Goal: Check status: Check status

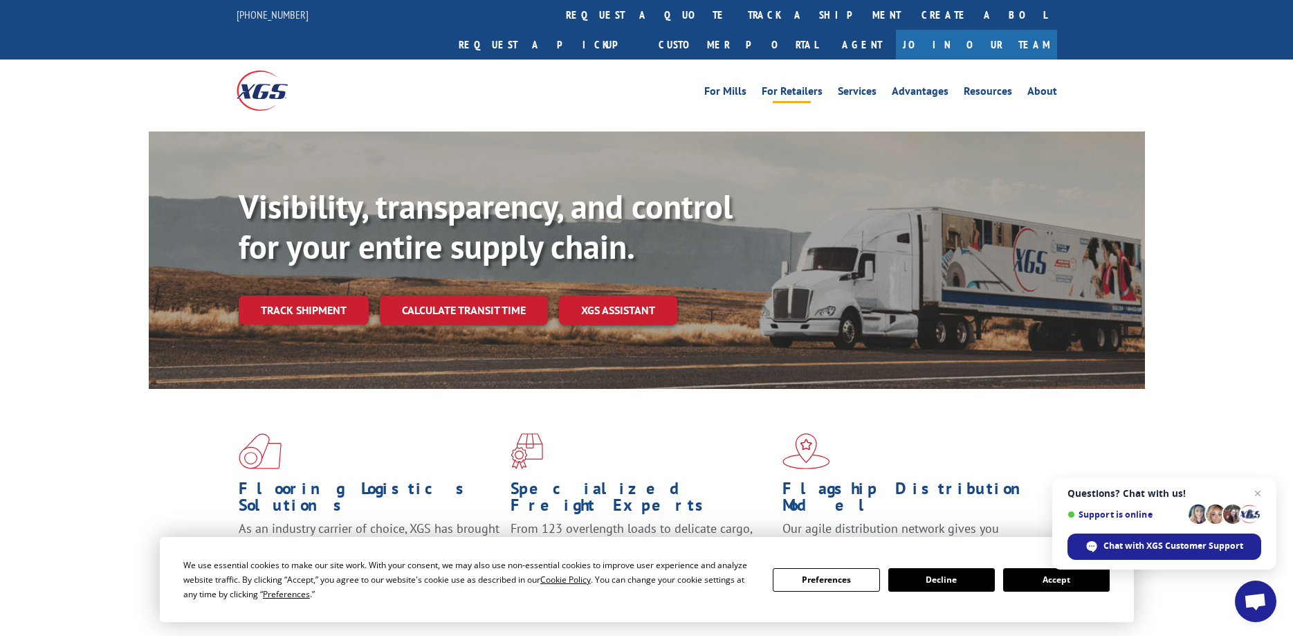
click at [804, 86] on link "For Retailers" at bounding box center [791, 93] width 61 height 15
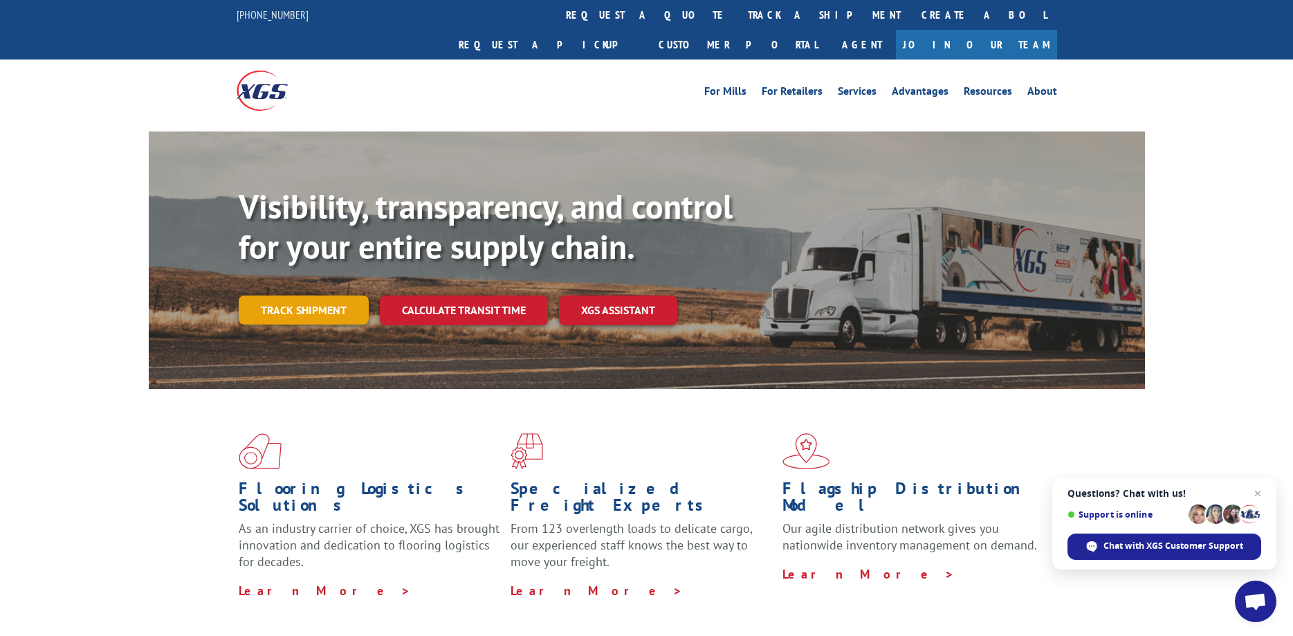
click at [303, 295] on link "Track shipment" at bounding box center [304, 309] width 130 height 29
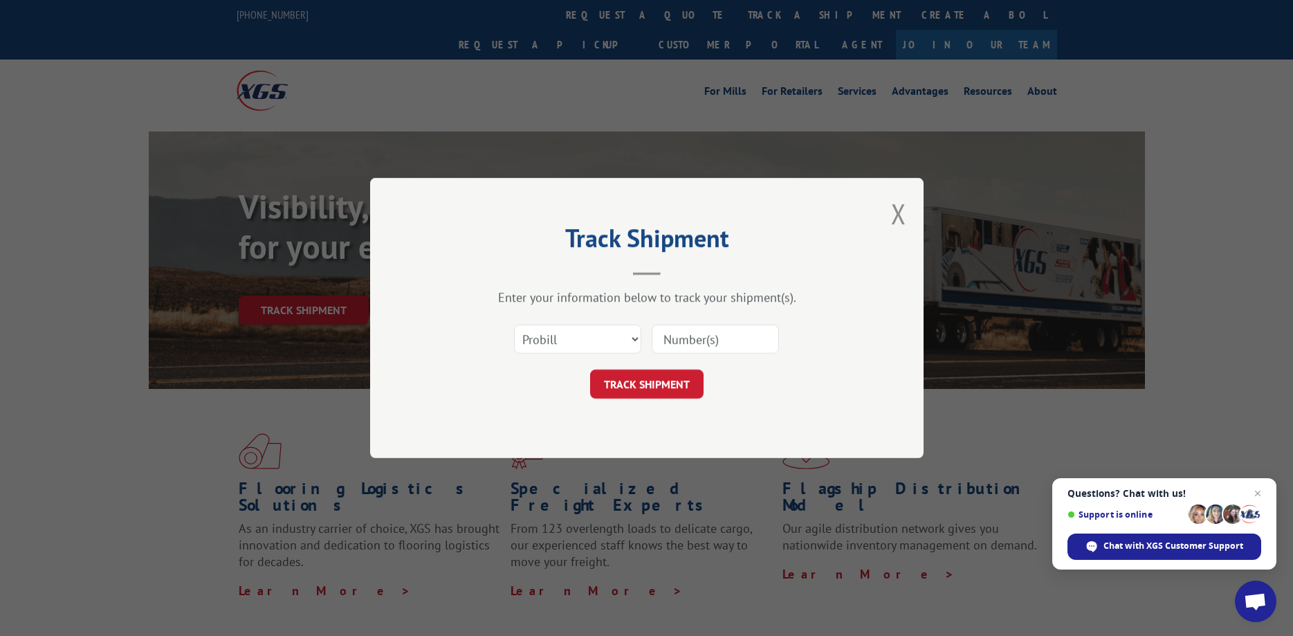
click at [711, 343] on input at bounding box center [714, 338] width 127 height 29
type input "17516288"
click button "TRACK SHIPMENT" at bounding box center [646, 383] width 113 height 29
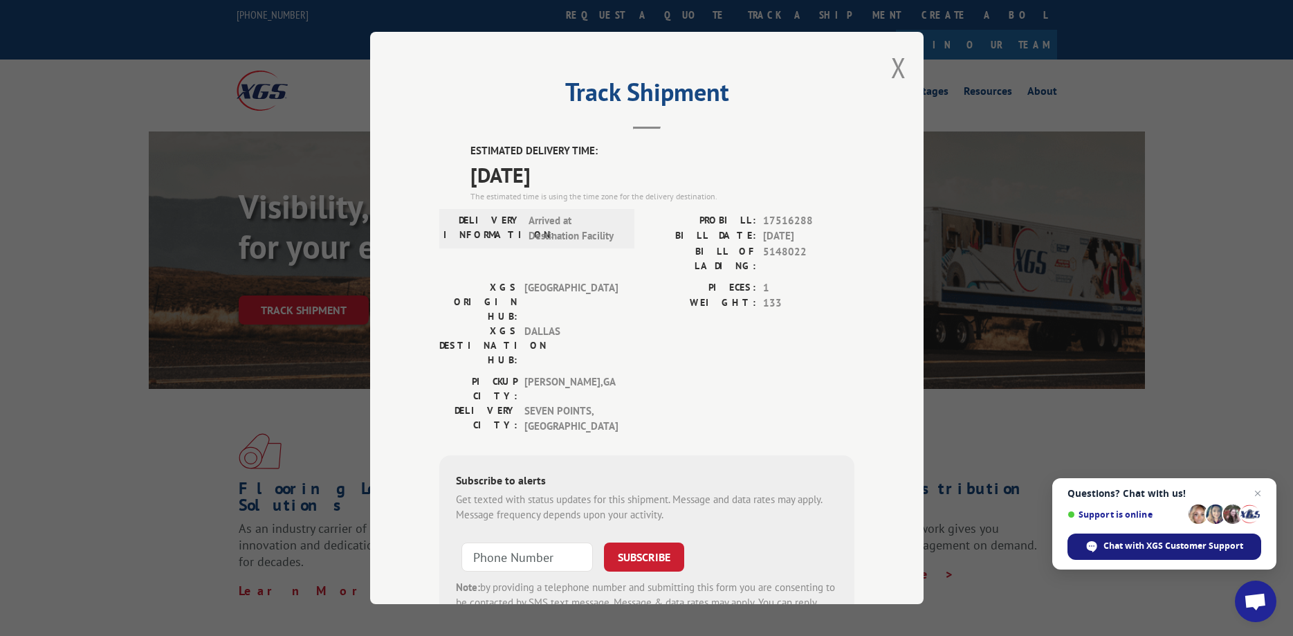
click at [1167, 546] on span "Chat with XGS Customer Support" at bounding box center [1173, 545] width 140 height 12
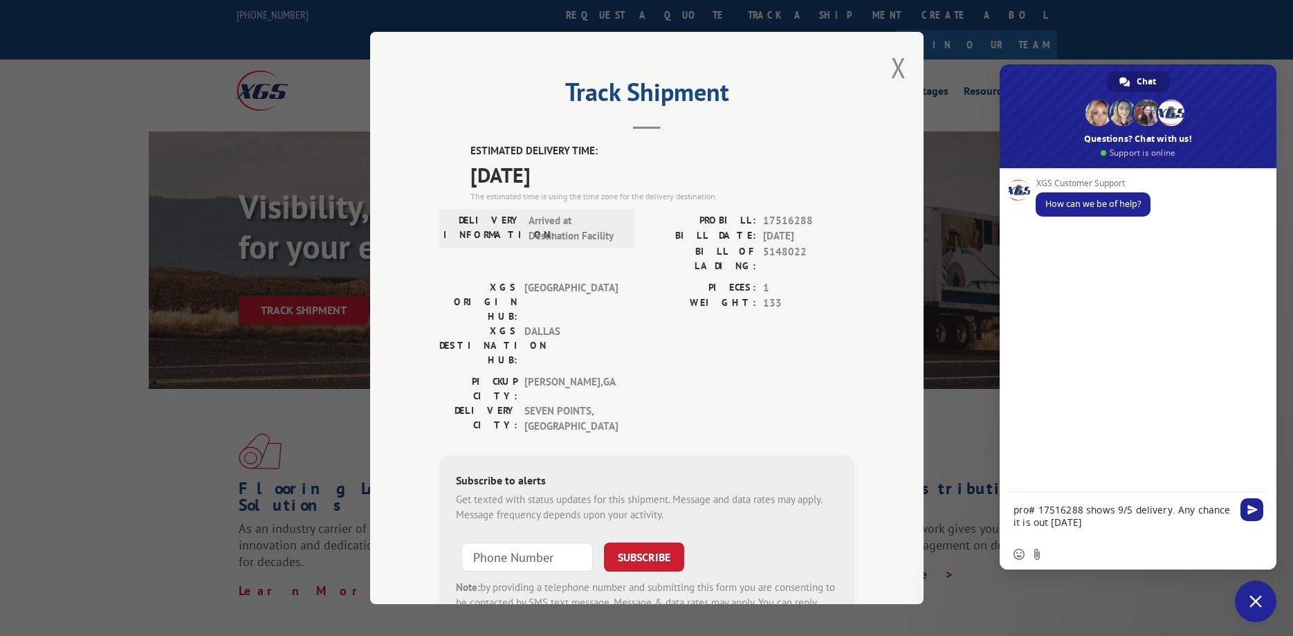
type textarea "pro# 17516288 shows 9/5 delivery. Any chance it is out [DATE]?"
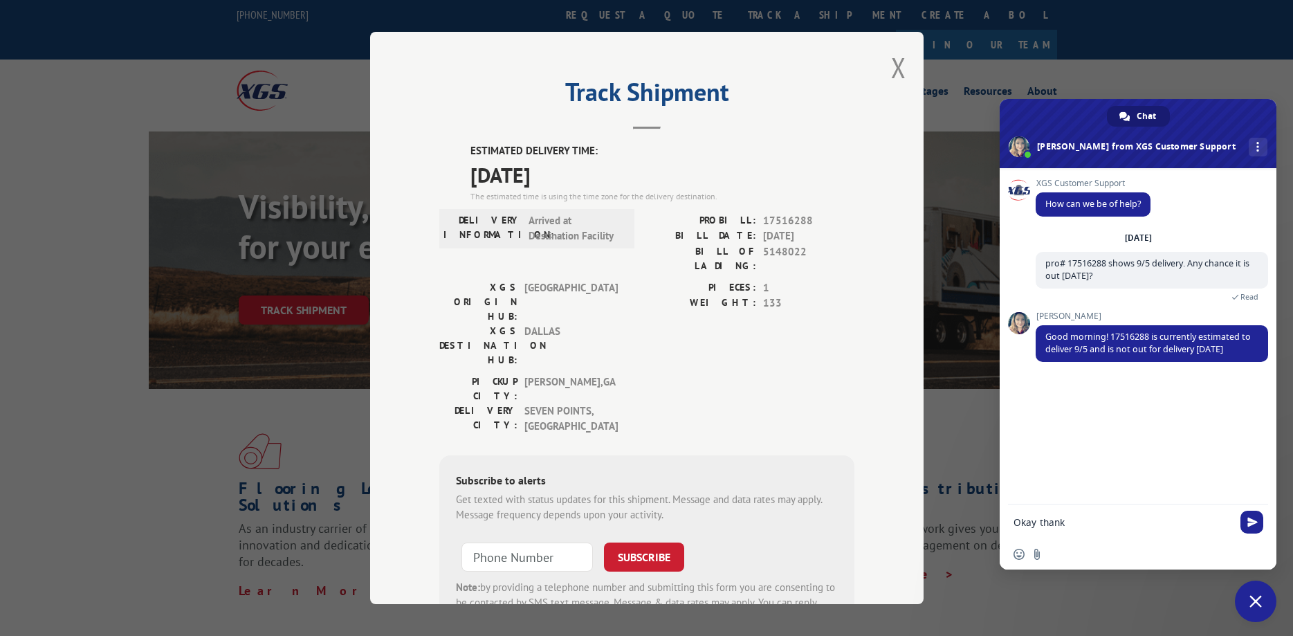
type textarea "Okay thanks"
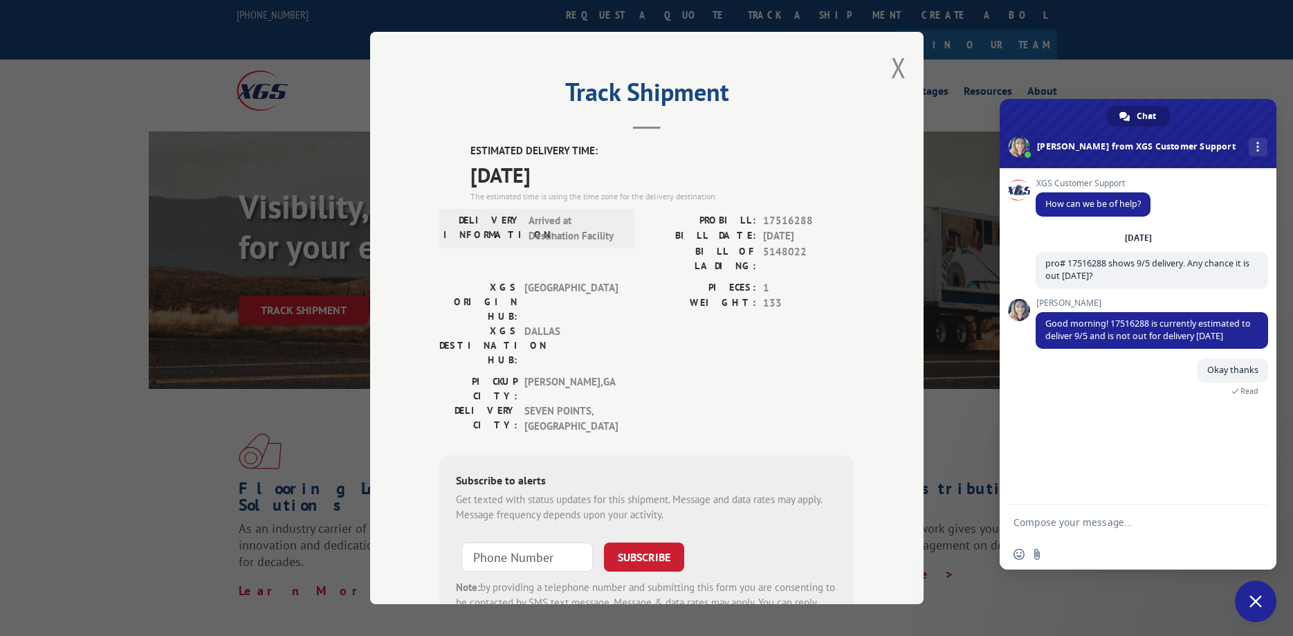
click at [1255, 601] on span "Close chat" at bounding box center [1255, 601] width 12 height 12
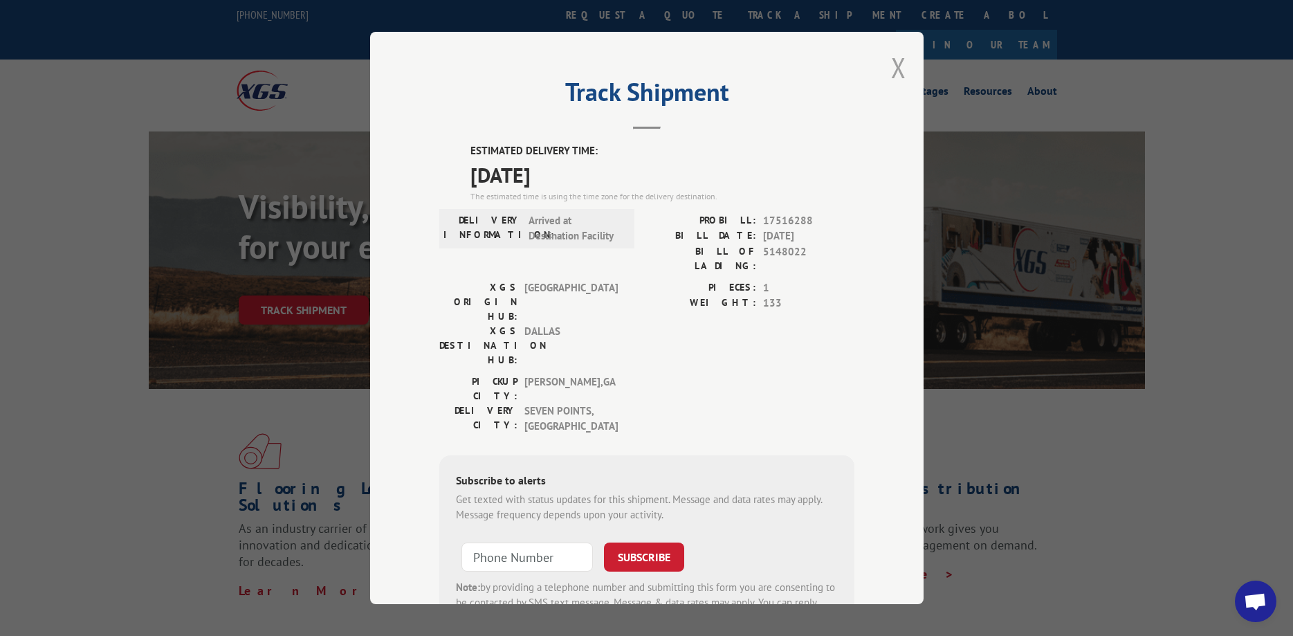
click at [896, 66] on button "Close modal" at bounding box center [898, 67] width 15 height 37
